Goal: Complete application form

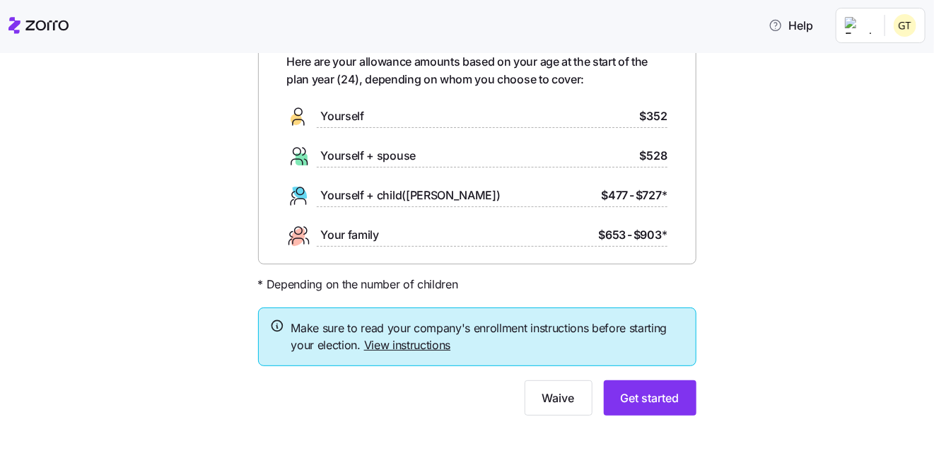
scroll to position [82, 0]
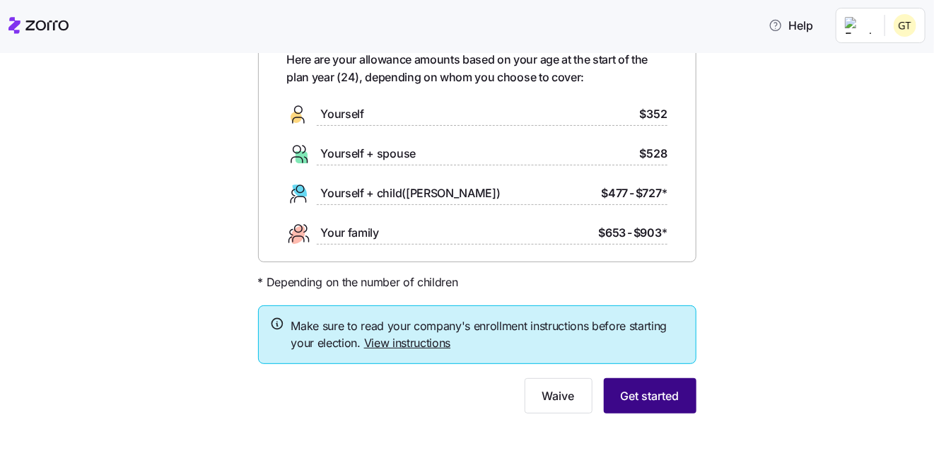
click at [645, 399] on span "Get started" at bounding box center [650, 395] width 59 height 17
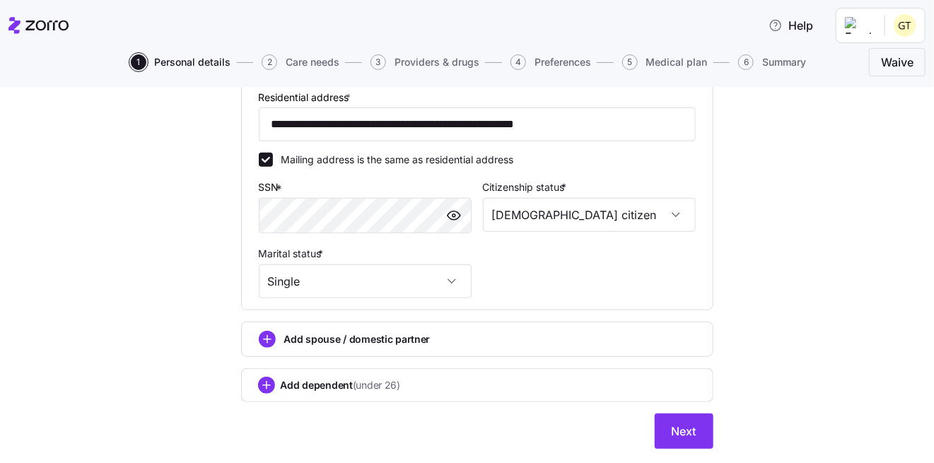
scroll to position [424, 0]
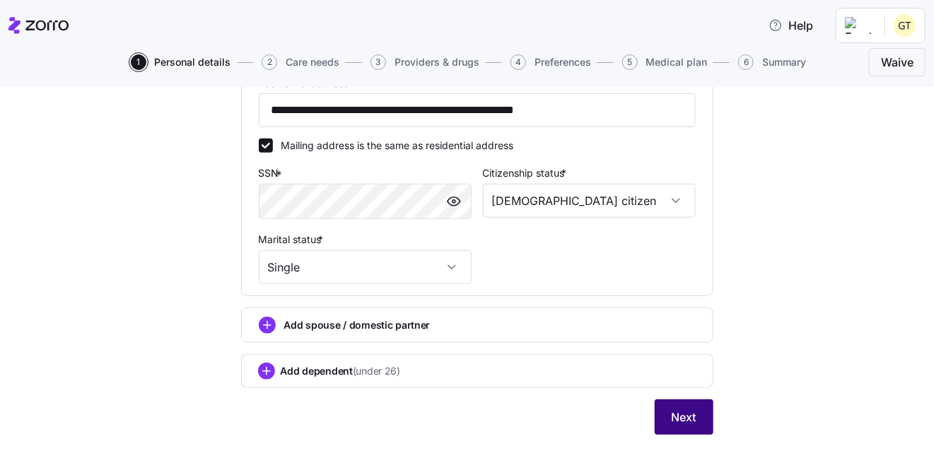
click at [679, 419] on span "Next" at bounding box center [684, 417] width 25 height 17
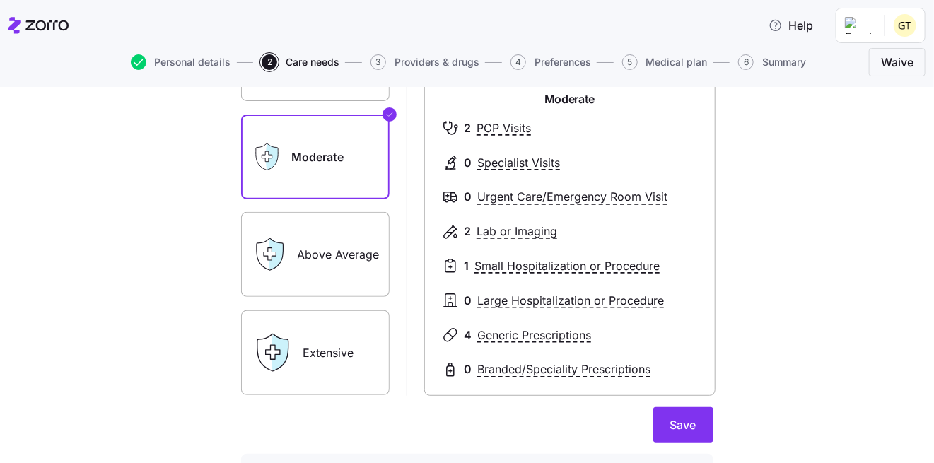
scroll to position [212, 0]
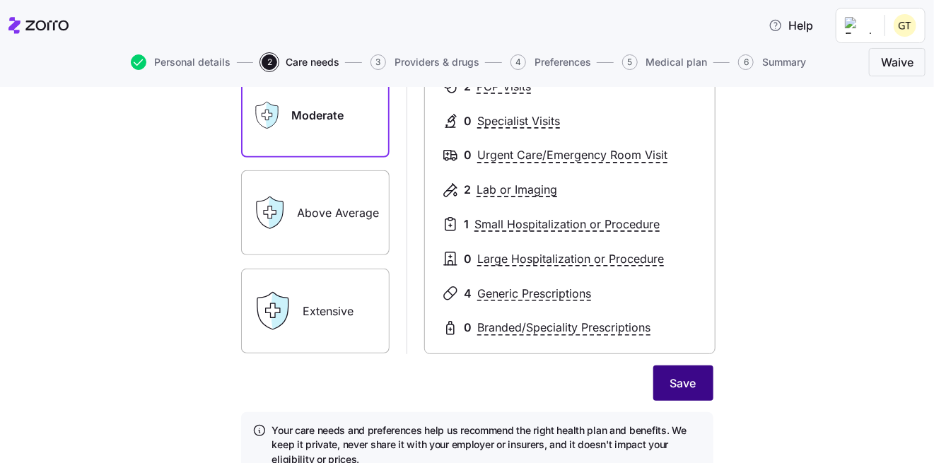
click at [684, 382] on span "Save" at bounding box center [683, 383] width 26 height 17
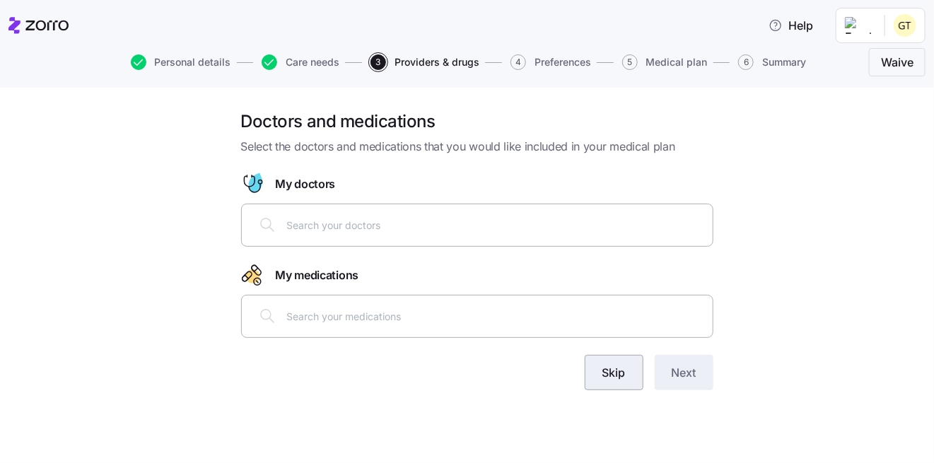
click at [630, 380] on button "Skip" at bounding box center [614, 372] width 59 height 35
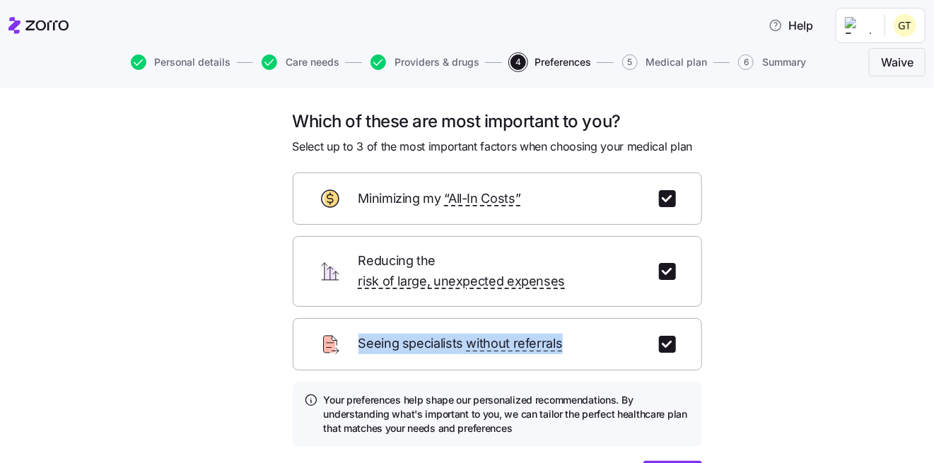
drag, startPoint x: 563, startPoint y: 339, endPoint x: 570, endPoint y: 284, distance: 55.6
click at [570, 284] on form "Minimizing my “All-In Costs” Reducing the risk of large, unexpected expenses Se…" at bounding box center [497, 334] width 409 height 324
drag, startPoint x: 570, startPoint y: 284, endPoint x: 749, endPoint y: 327, distance: 183.8
click at [749, 327] on div "Which of these are most important to you? Select up to 3 of the most important …" at bounding box center [477, 320] width 874 height 420
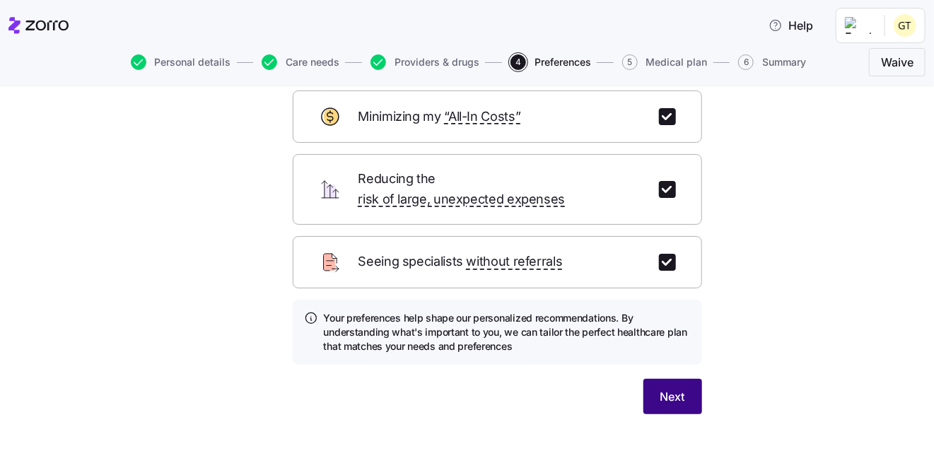
click at [666, 388] on span "Next" at bounding box center [672, 396] width 25 height 17
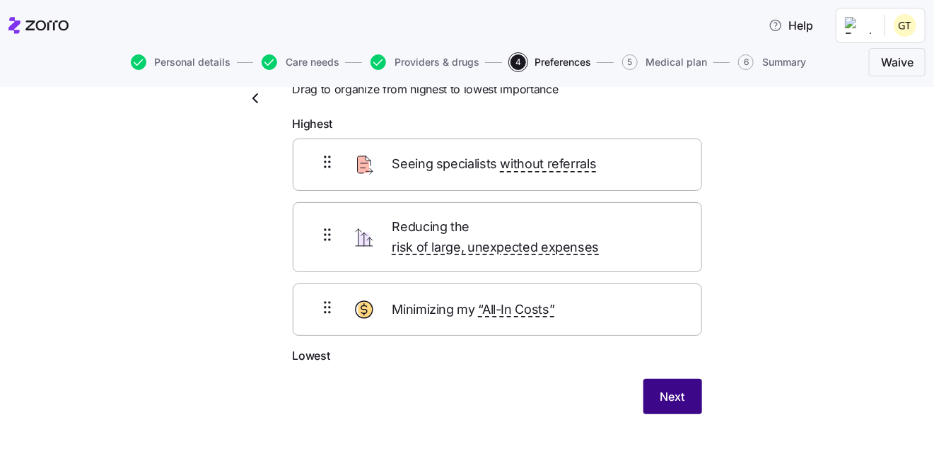
click at [660, 388] on span "Next" at bounding box center [672, 396] width 25 height 17
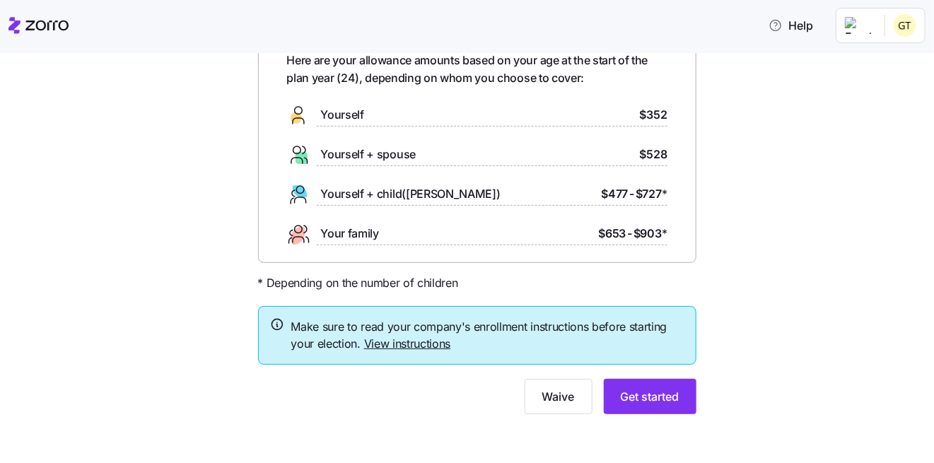
scroll to position [82, 0]
click at [640, 397] on span "Get started" at bounding box center [650, 395] width 59 height 17
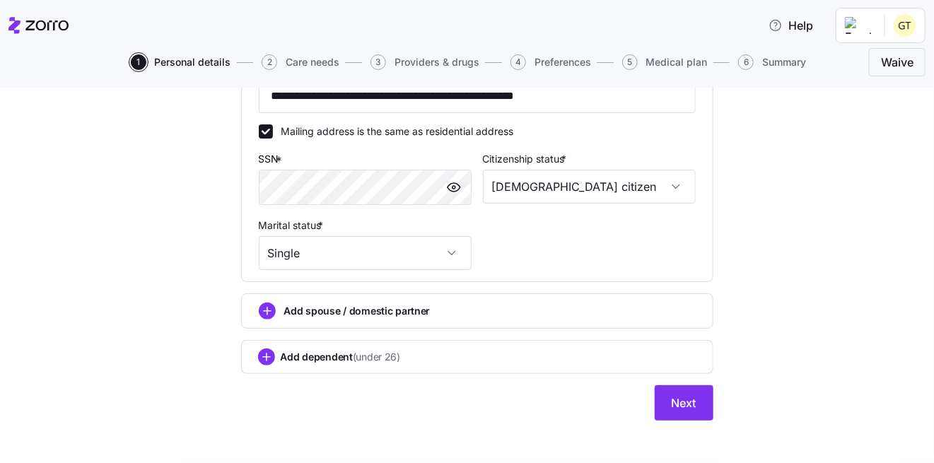
scroll to position [445, 0]
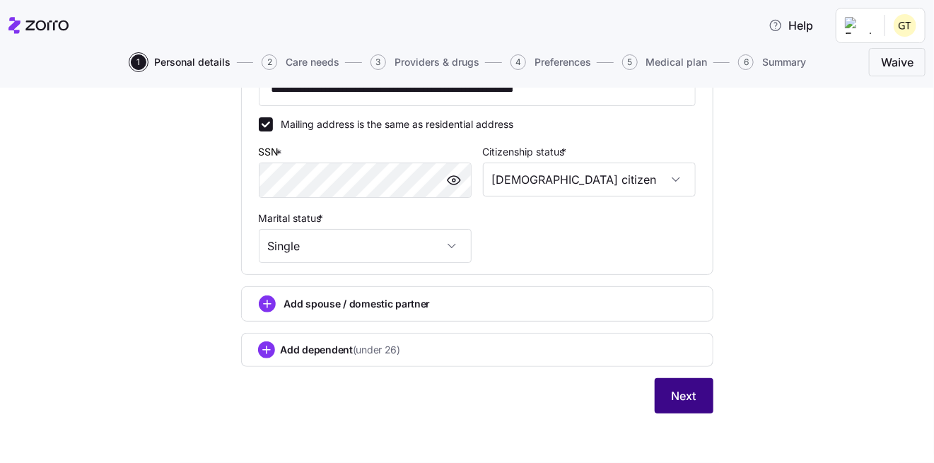
click at [686, 392] on span "Next" at bounding box center [684, 395] width 25 height 17
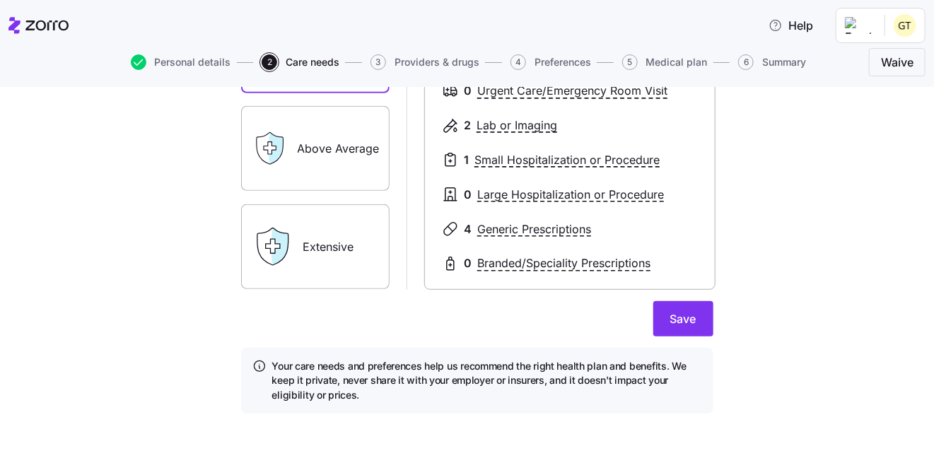
scroll to position [277, 0]
click at [694, 328] on button "Save" at bounding box center [683, 317] width 60 height 35
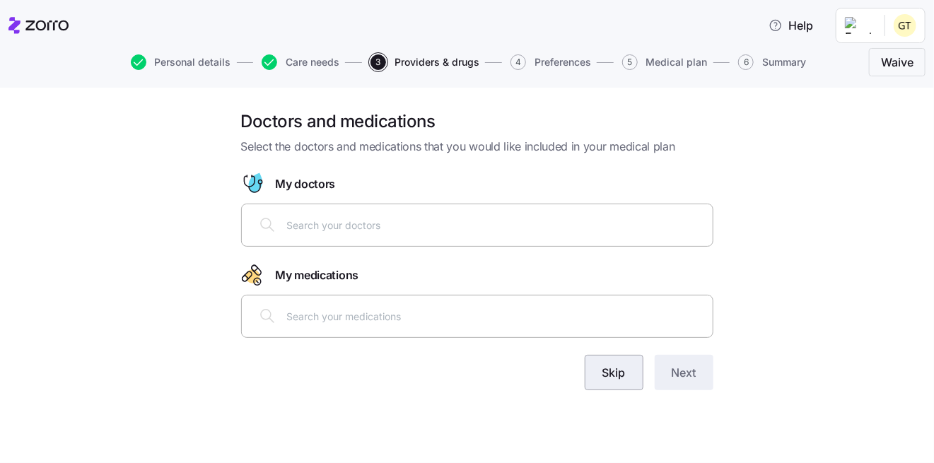
click at [614, 372] on span "Skip" at bounding box center [613, 372] width 23 height 17
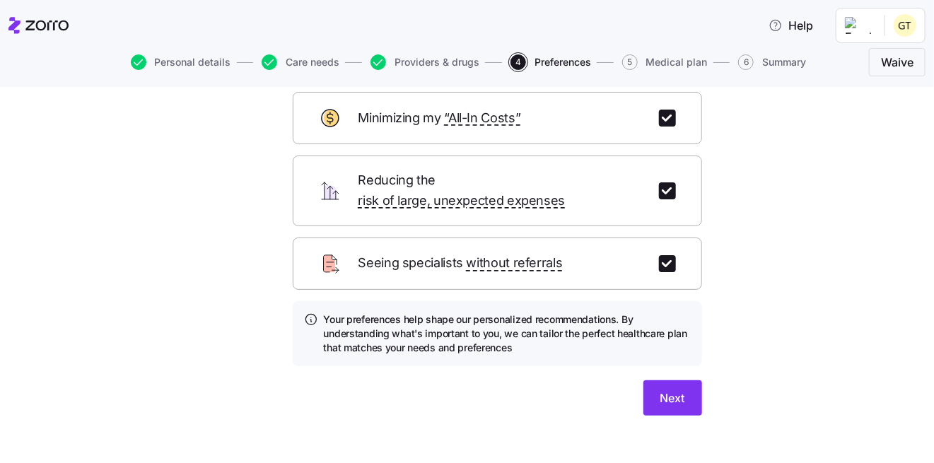
scroll to position [82, 0]
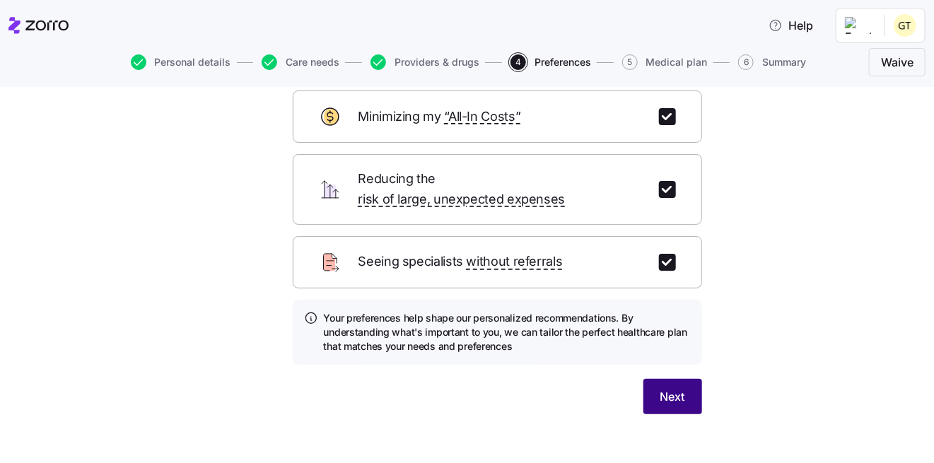
click at [675, 388] on span "Next" at bounding box center [672, 396] width 25 height 17
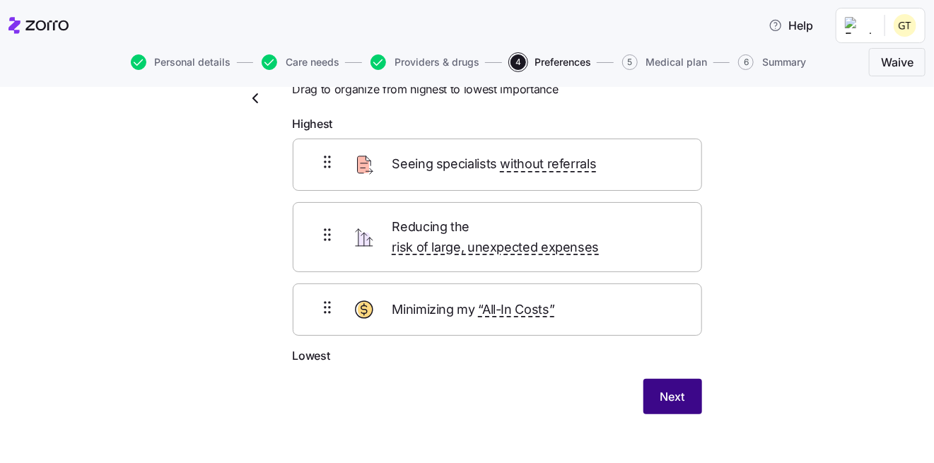
click at [667, 388] on span "Next" at bounding box center [672, 396] width 25 height 17
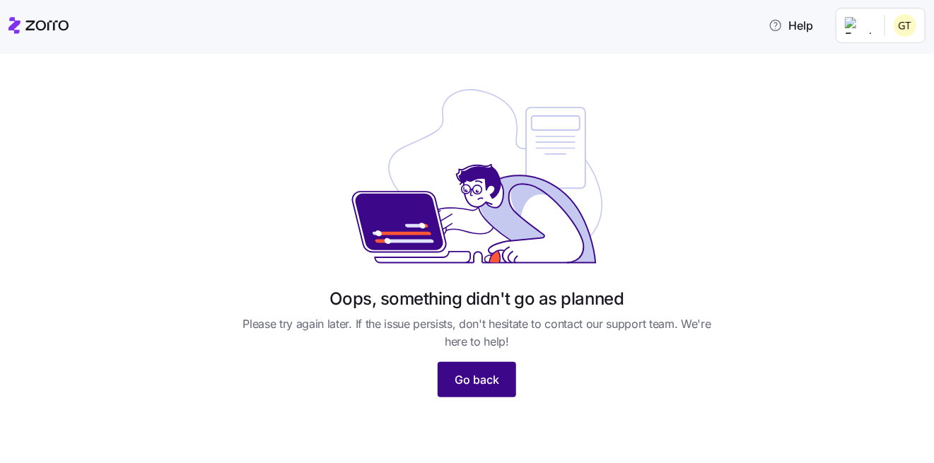
click at [485, 392] on button "Go back" at bounding box center [477, 379] width 78 height 35
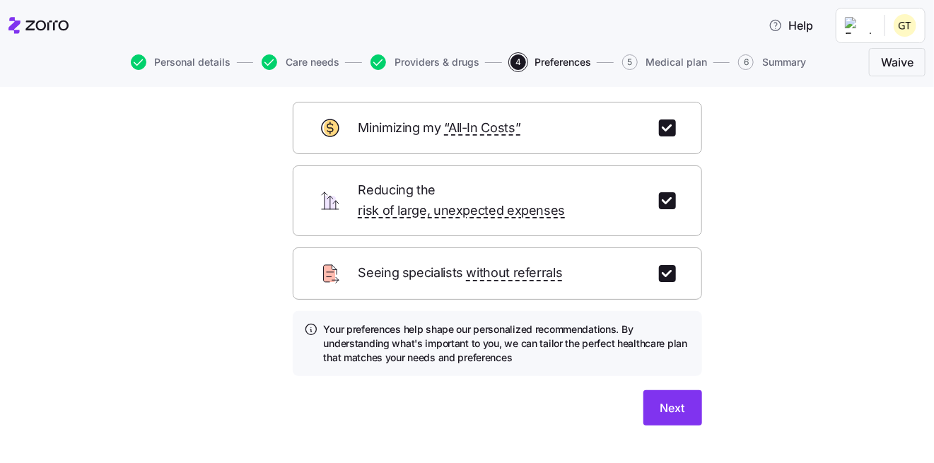
scroll to position [82, 0]
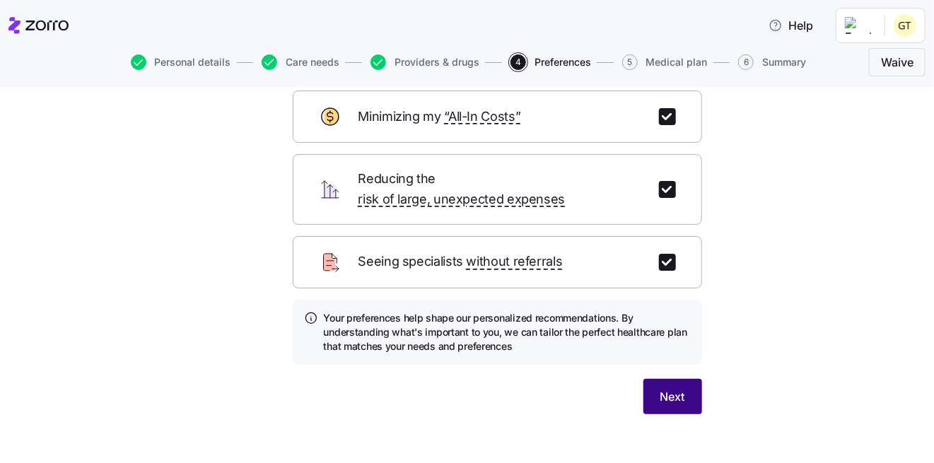
click at [661, 388] on span "Next" at bounding box center [672, 396] width 25 height 17
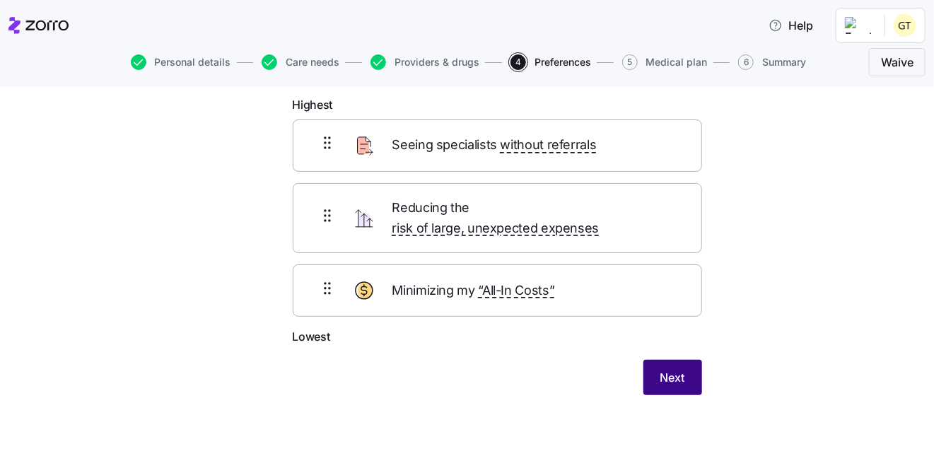
scroll to position [57, 0]
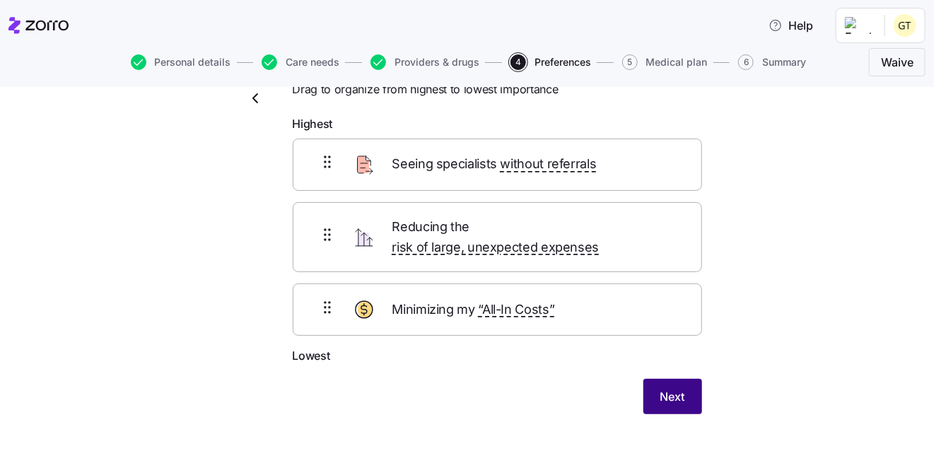
click at [678, 388] on span "Next" at bounding box center [672, 396] width 25 height 17
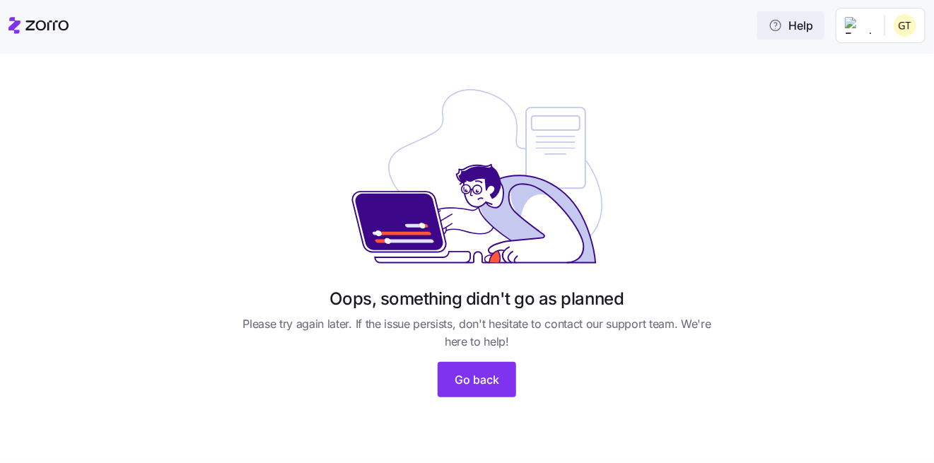
click at [802, 31] on span "Help" at bounding box center [790, 25] width 45 height 17
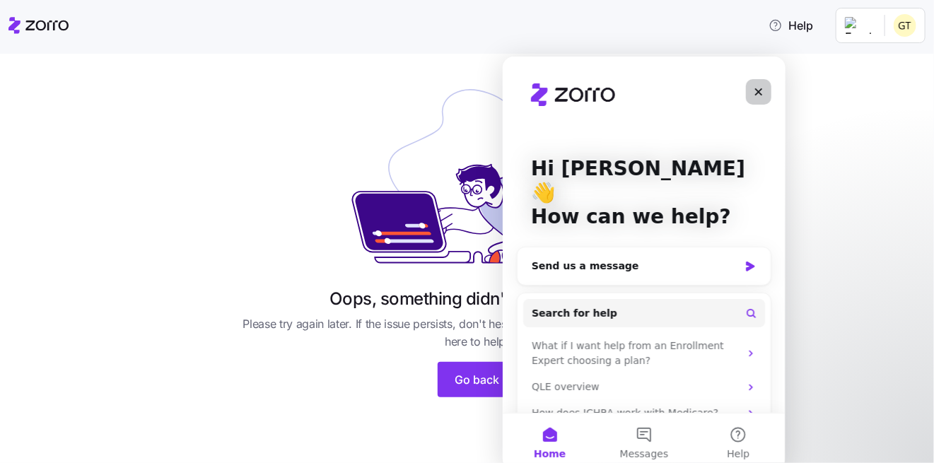
click at [756, 89] on icon "Close" at bounding box center [758, 92] width 8 height 8
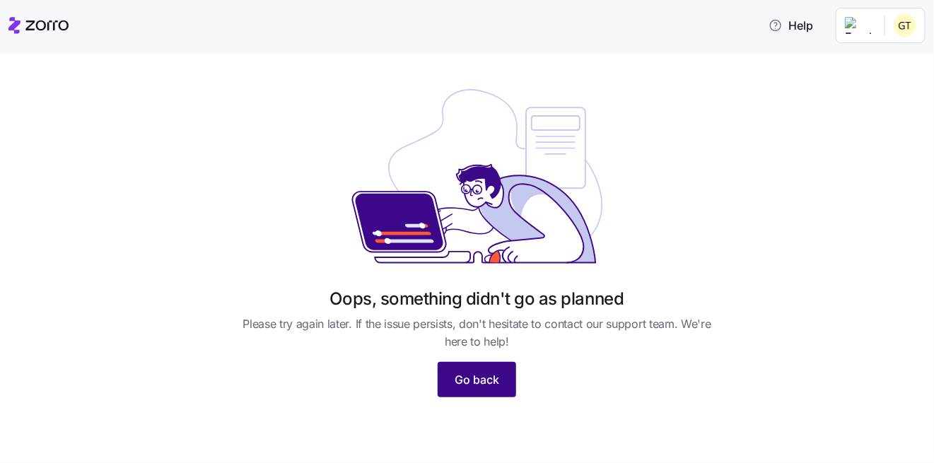
click at [458, 382] on span "Go back" at bounding box center [477, 379] width 45 height 17
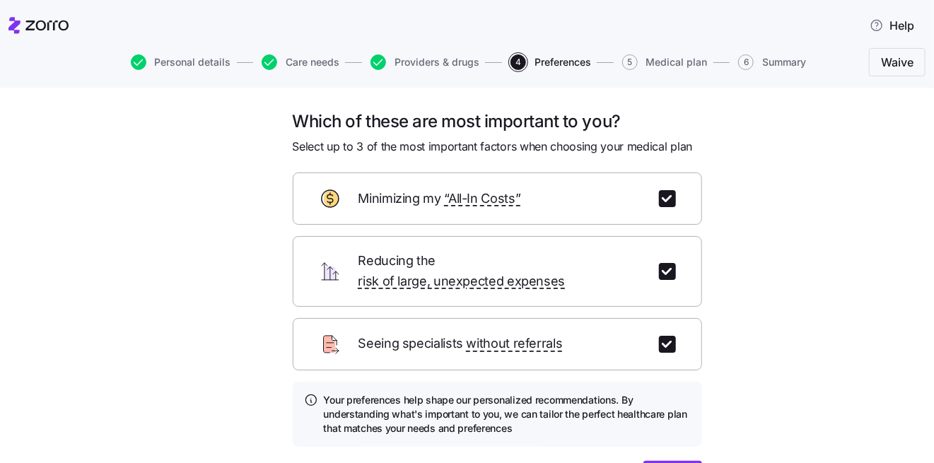
scroll to position [82, 0]
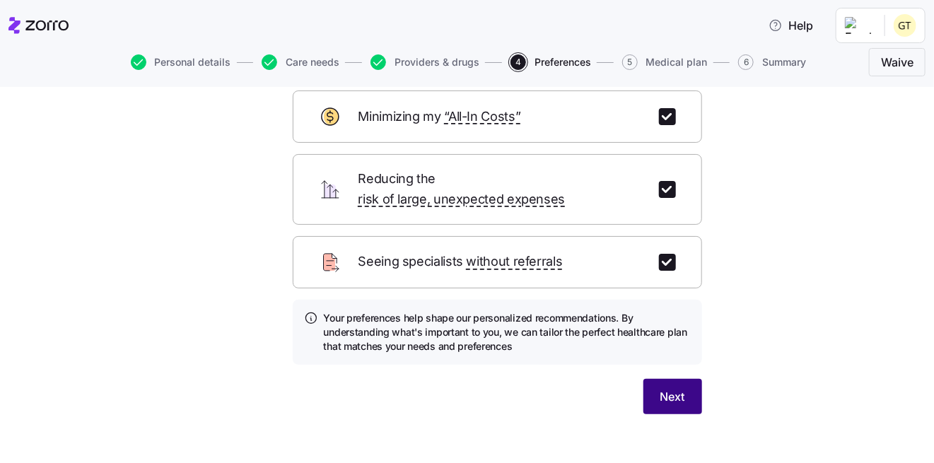
click at [672, 388] on span "Next" at bounding box center [672, 396] width 25 height 17
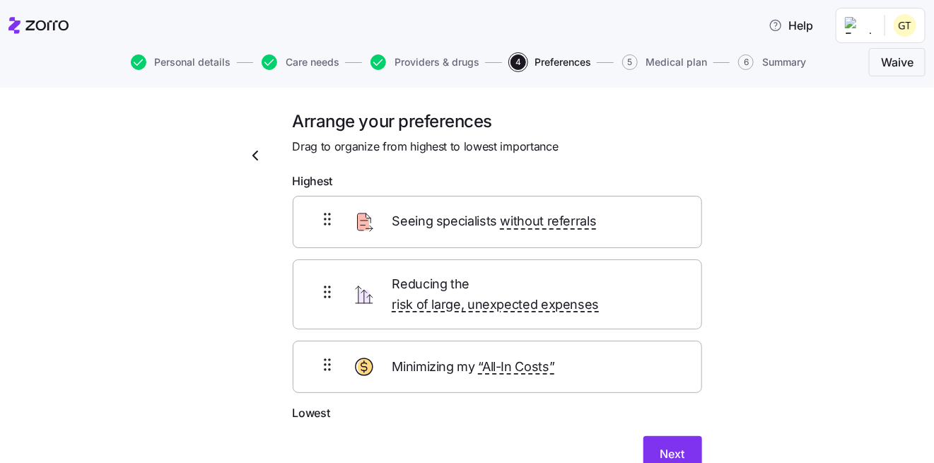
scroll to position [57, 0]
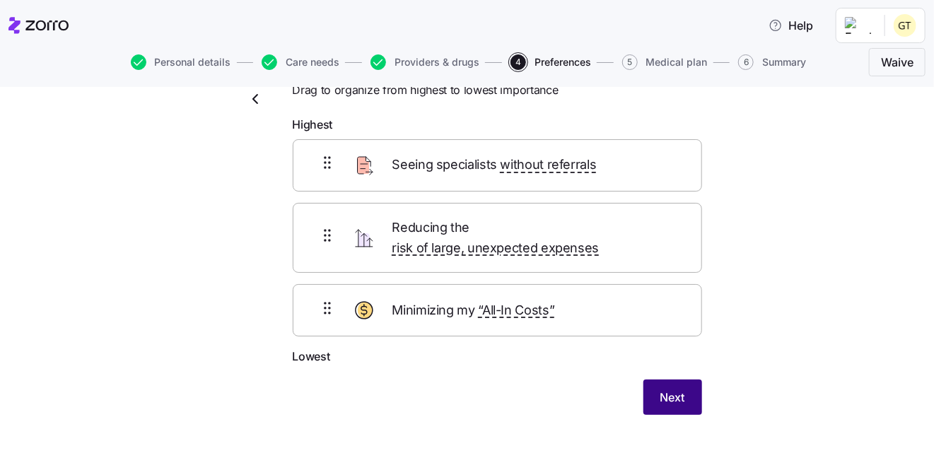
click at [678, 389] on span "Next" at bounding box center [672, 397] width 25 height 17
